Goal: Task Accomplishment & Management: Manage account settings

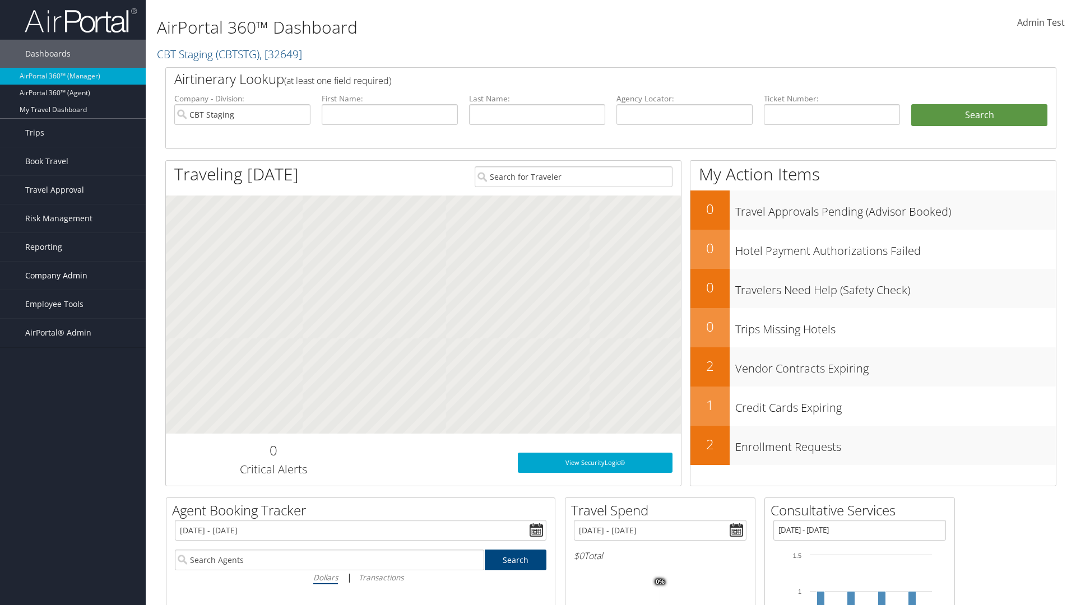
click at [73, 276] on span "Company Admin" at bounding box center [56, 276] width 62 height 28
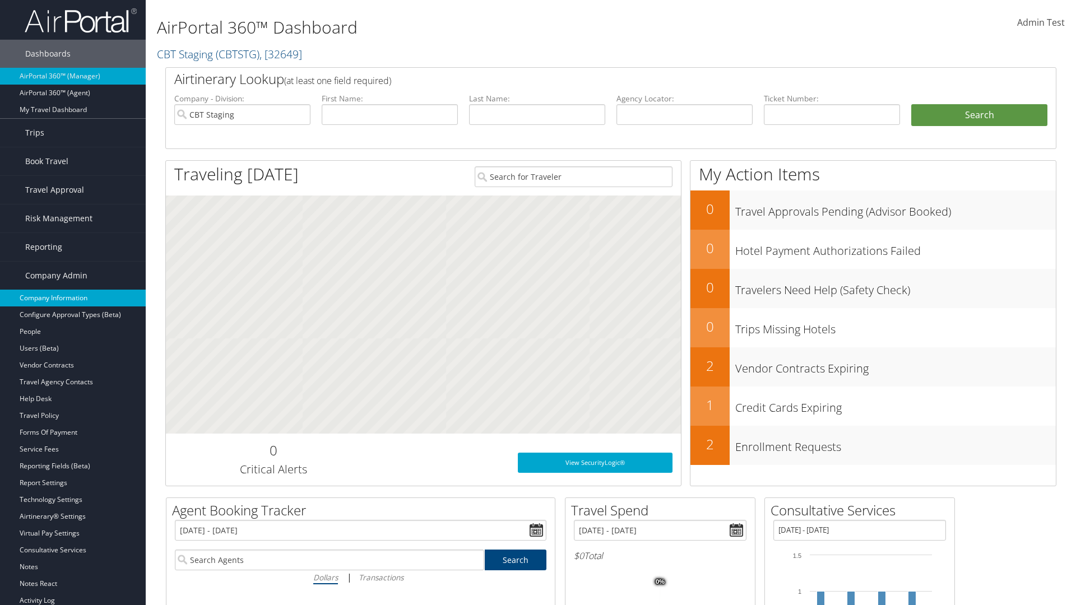
click at [73, 298] on link "Company Information" at bounding box center [73, 298] width 146 height 17
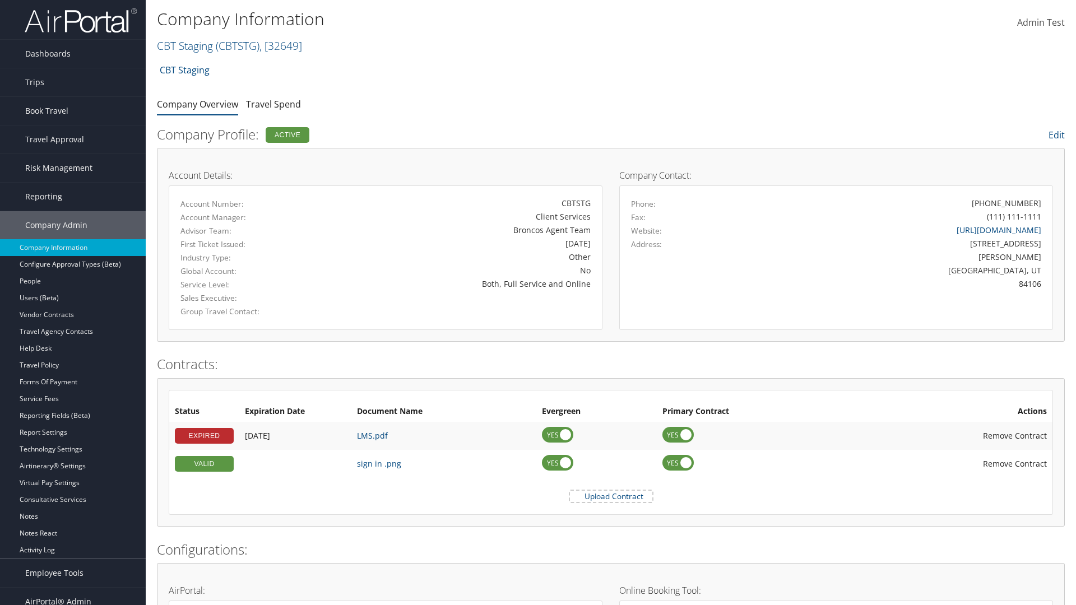
scroll to position [520, 0]
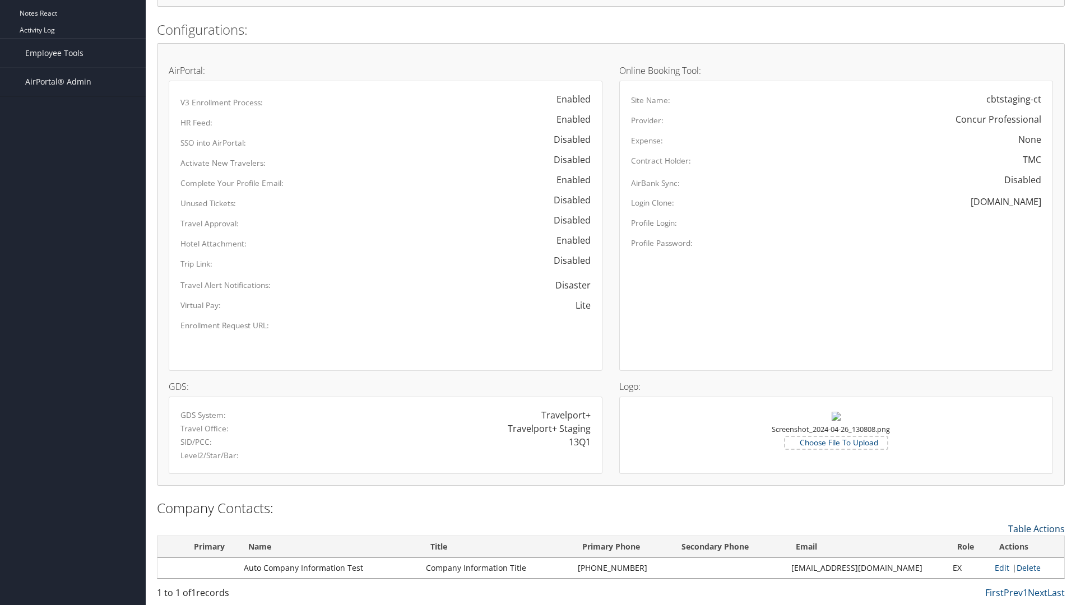
click at [1037, 529] on link "Table Actions" at bounding box center [1037, 529] width 57 height 12
click at [991, 546] on link "New Contact" at bounding box center [990, 546] width 147 height 19
